Goal: Information Seeking & Learning: Learn about a topic

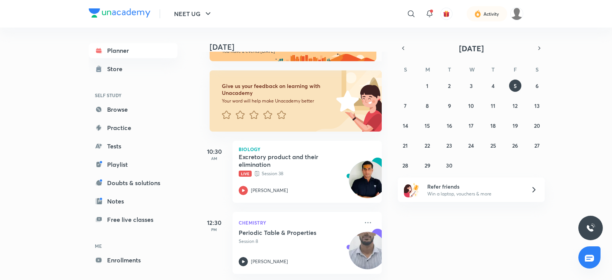
scroll to position [33, 0]
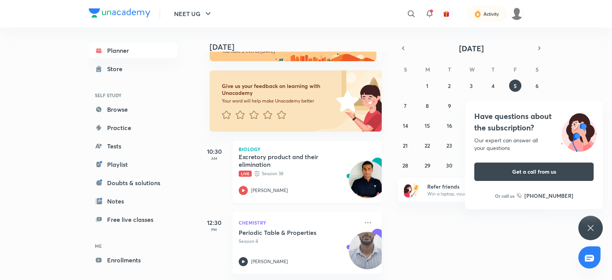
click at [241, 186] on icon at bounding box center [243, 190] width 9 height 9
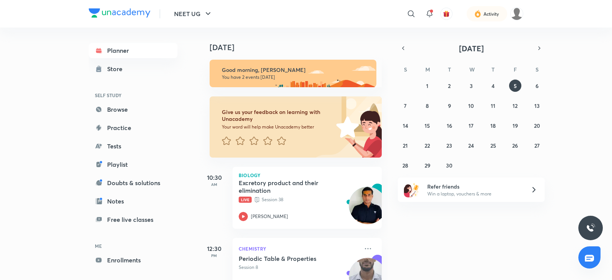
scroll to position [33, 0]
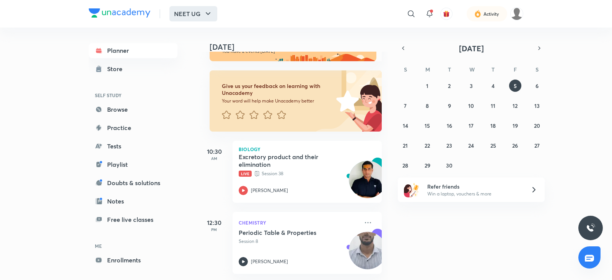
click at [205, 16] on icon "button" at bounding box center [207, 13] width 9 height 9
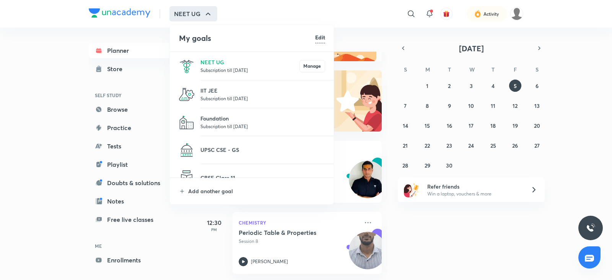
click at [215, 84] on li "IIT JEE Subscription till [DATE]" at bounding box center [252, 94] width 164 height 28
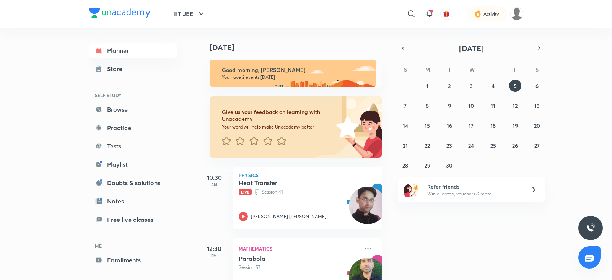
scroll to position [33, 0]
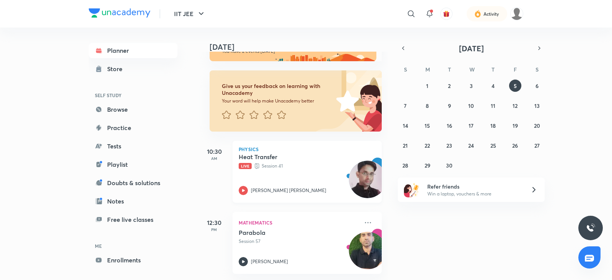
click at [242, 186] on icon at bounding box center [243, 190] width 9 height 9
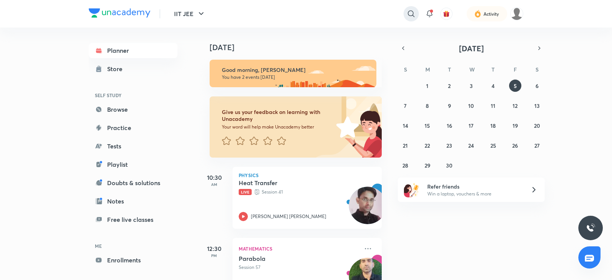
click at [407, 16] on icon at bounding box center [411, 13] width 9 height 9
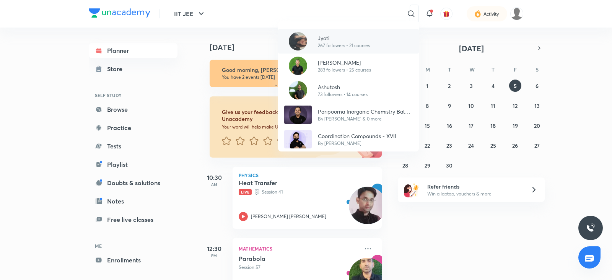
click at [348, 43] on p "267 followers • 21 courses" at bounding box center [344, 45] width 52 height 7
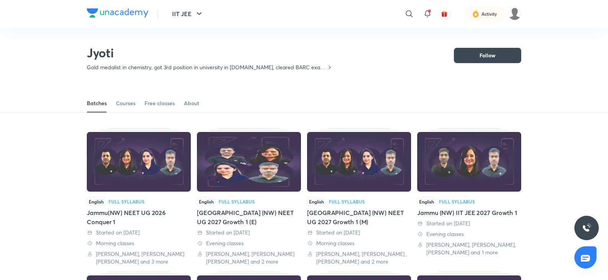
scroll to position [34, 0]
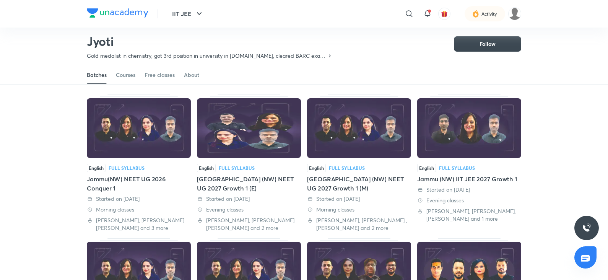
click at [135, 177] on div "Jammu(NW) NEET UG 2026 Conquer 1" at bounding box center [139, 183] width 104 height 18
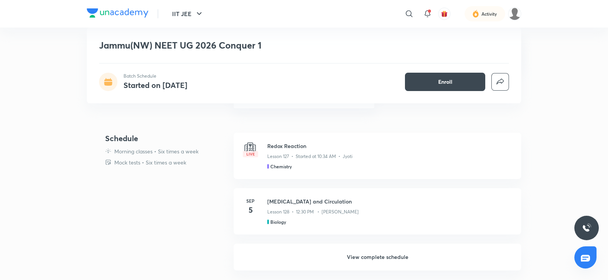
scroll to position [260, 0]
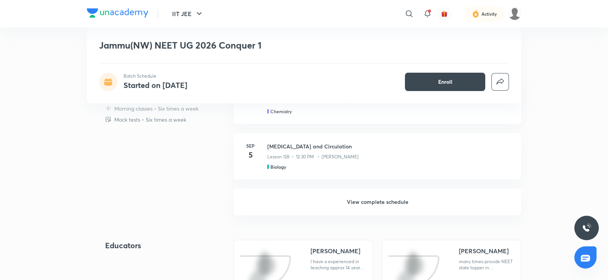
click at [356, 202] on h6 "View complete schedule" at bounding box center [378, 202] width 288 height 27
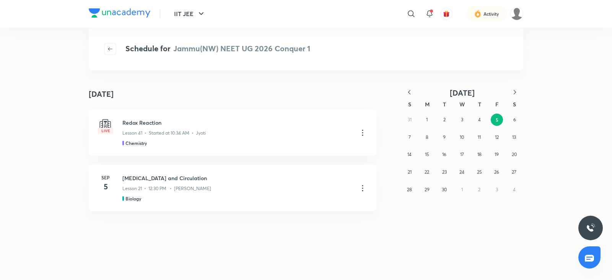
click at [499, 117] on button "5" at bounding box center [497, 120] width 12 height 12
click at [139, 141] on h5 "Chemistry" at bounding box center [135, 143] width 21 height 7
click at [141, 127] on div "Lesson 41 • Started at 10:34 AM • Jyoti" at bounding box center [236, 132] width 229 height 10
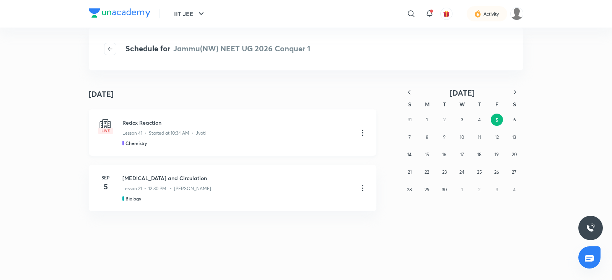
click at [360, 132] on icon at bounding box center [362, 132] width 9 height 9
click at [324, 150] on p "Go to course page" at bounding box center [304, 151] width 46 height 8
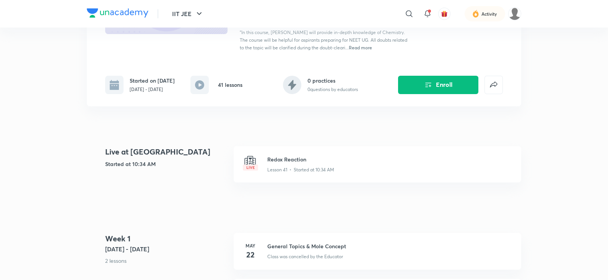
scroll to position [127, 0]
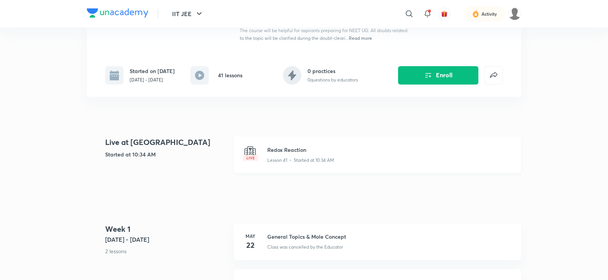
click at [255, 161] on img at bounding box center [250, 153] width 15 height 15
click at [304, 154] on h3 "Redox Reaction" at bounding box center [389, 150] width 245 height 8
click at [434, 83] on button "Enroll" at bounding box center [438, 74] width 80 height 18
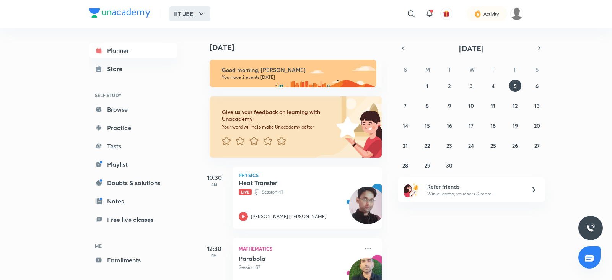
click at [201, 14] on icon "button" at bounding box center [201, 13] width 5 height 3
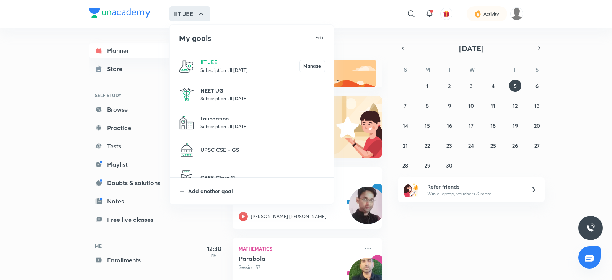
click at [221, 92] on p "NEET UG" at bounding box center [262, 90] width 125 height 8
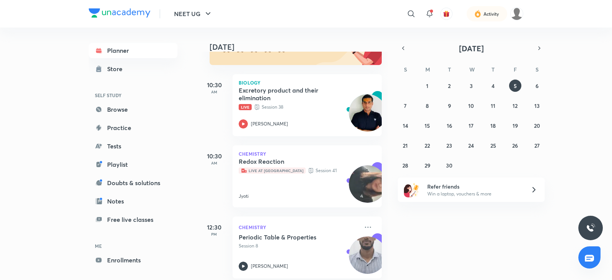
scroll to position [104, 0]
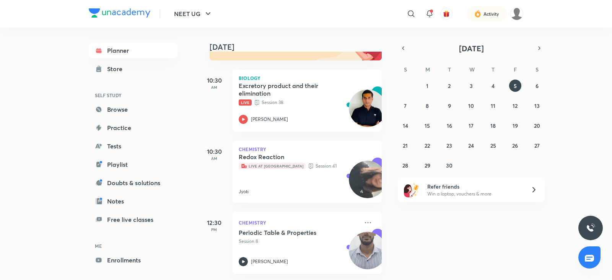
click at [241, 163] on icon at bounding box center [244, 166] width 6 height 6
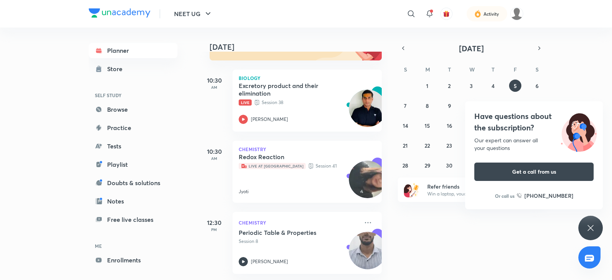
click at [312, 153] on h5 "Redox Reaction" at bounding box center [286, 157] width 95 height 8
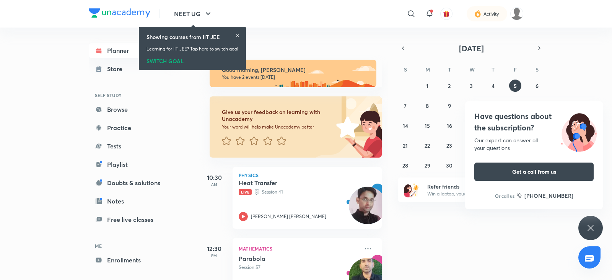
scroll to position [33, 0]
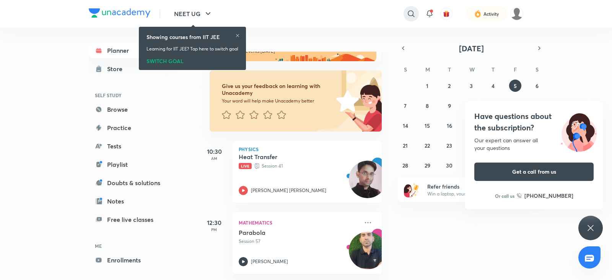
click at [413, 12] on icon at bounding box center [411, 13] width 7 height 7
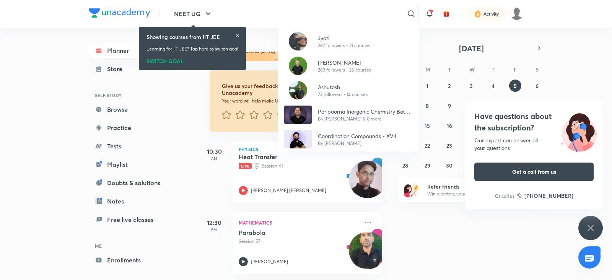
click at [337, 11] on div "Jyoti 267 followers • 21 courses Vinod Verma 283 followers • 25 courses Ashutos…" at bounding box center [306, 140] width 612 height 280
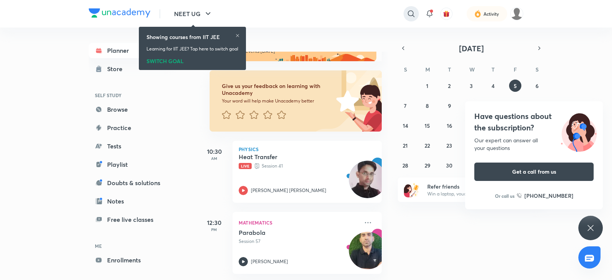
click at [408, 15] on icon at bounding box center [411, 13] width 9 height 9
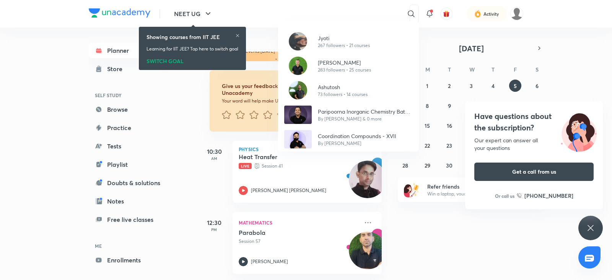
click at [329, 14] on div "Jyoti 267 followers • 21 courses Vinod Verma 283 followers • 25 courses Ashutos…" at bounding box center [306, 140] width 612 height 280
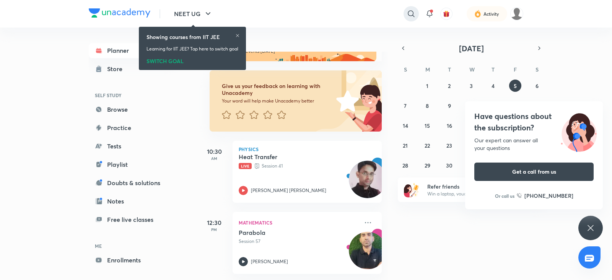
click at [410, 14] on icon at bounding box center [411, 13] width 9 height 9
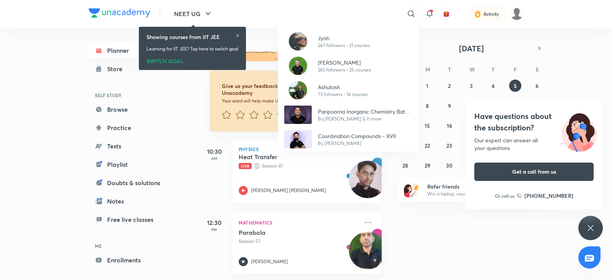
click at [477, 242] on div "Jyoti 267 followers • 21 courses Vinod Verma 283 followers • 25 courses Ashutos…" at bounding box center [306, 140] width 612 height 280
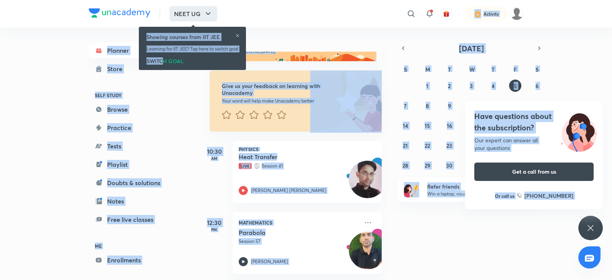
drag, startPoint x: 163, startPoint y: 63, endPoint x: 207, endPoint y: 13, distance: 66.9
click at [207, 13] on body "NEET UG ​ Activity Planner Store SELF STUDY Browse Practice Tests Playlist Doub…" at bounding box center [306, 140] width 612 height 280
click at [207, 13] on icon "button" at bounding box center [208, 13] width 5 height 3
click at [277, 23] on div "NEET UG ​ Activity" at bounding box center [306, 14] width 434 height 28
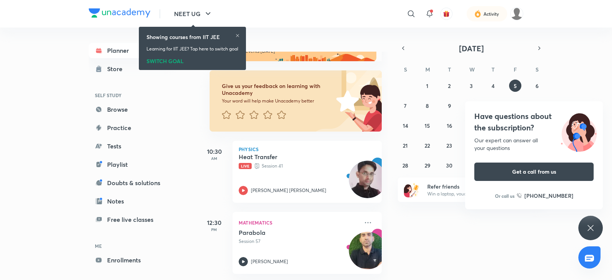
click at [169, 63] on div "SWITCH GOAL" at bounding box center [192, 59] width 92 height 8
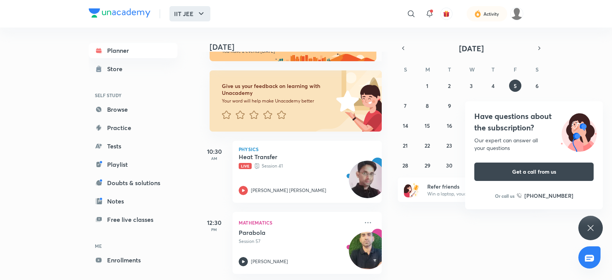
click at [198, 14] on icon "button" at bounding box center [201, 13] width 9 height 9
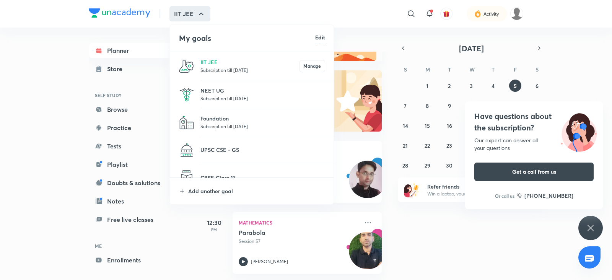
click at [223, 96] on p "Subscription till [DATE]" at bounding box center [262, 98] width 125 height 8
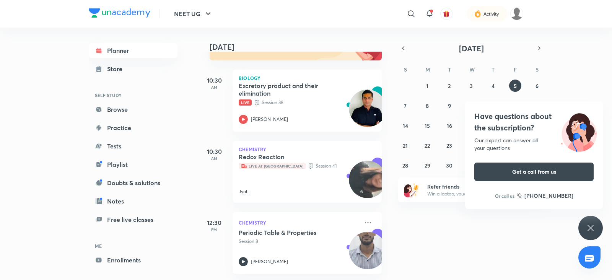
scroll to position [103, 0]
click at [410, 12] on icon at bounding box center [411, 13] width 9 height 9
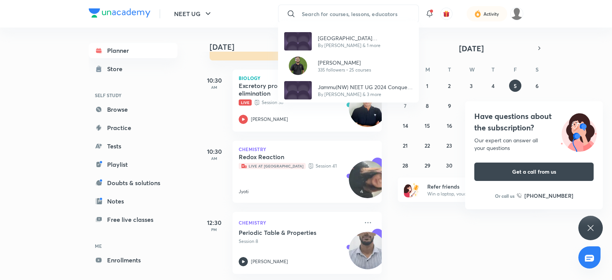
click at [321, 9] on div "Jammu(TN) NEET UG 2024 Excel 1 By Ashutosh & 1 more Anand Ashok Dubey 335 follo…" at bounding box center [306, 140] width 612 height 280
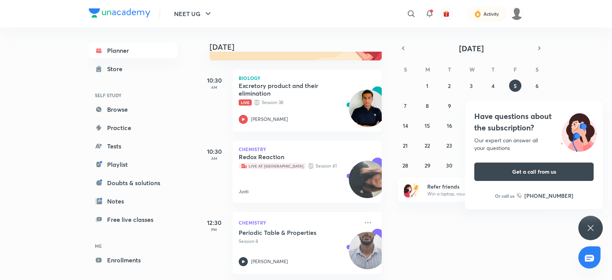
scroll to position [104, 0]
click at [434, 240] on div "Today Good morning, Pankaj You have 3 events today Give us your feedback on lea…" at bounding box center [405, 154] width 412 height 252
click at [593, 230] on icon at bounding box center [590, 227] width 9 height 9
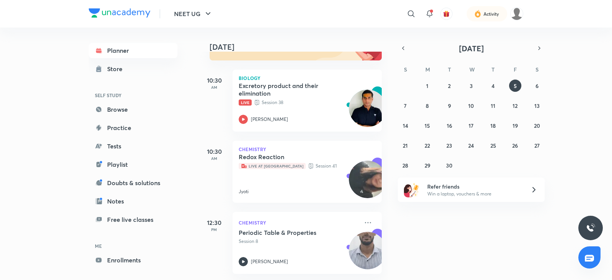
scroll to position [104, 0]
